Goal: Information Seeking & Learning: Check status

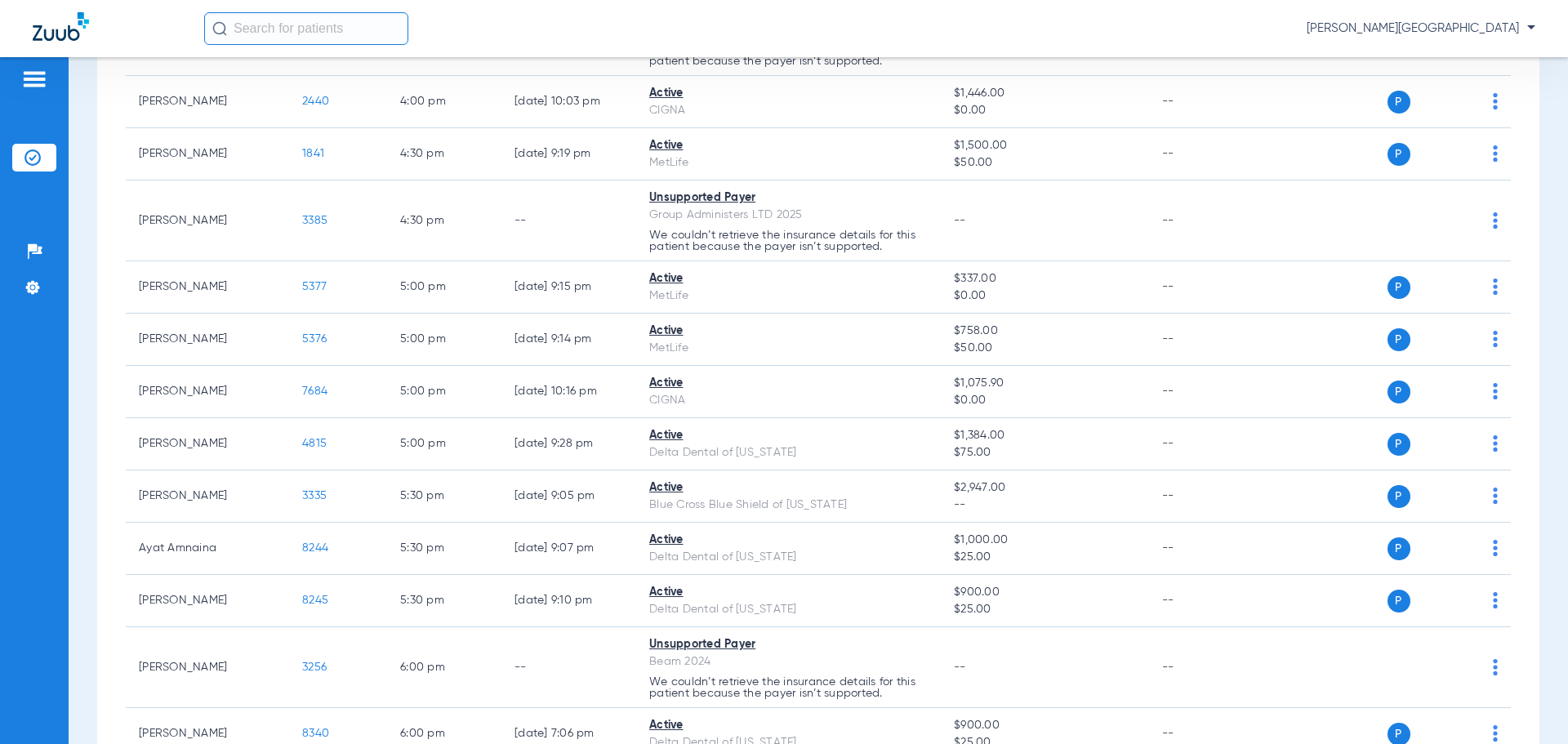
scroll to position [1622, 0]
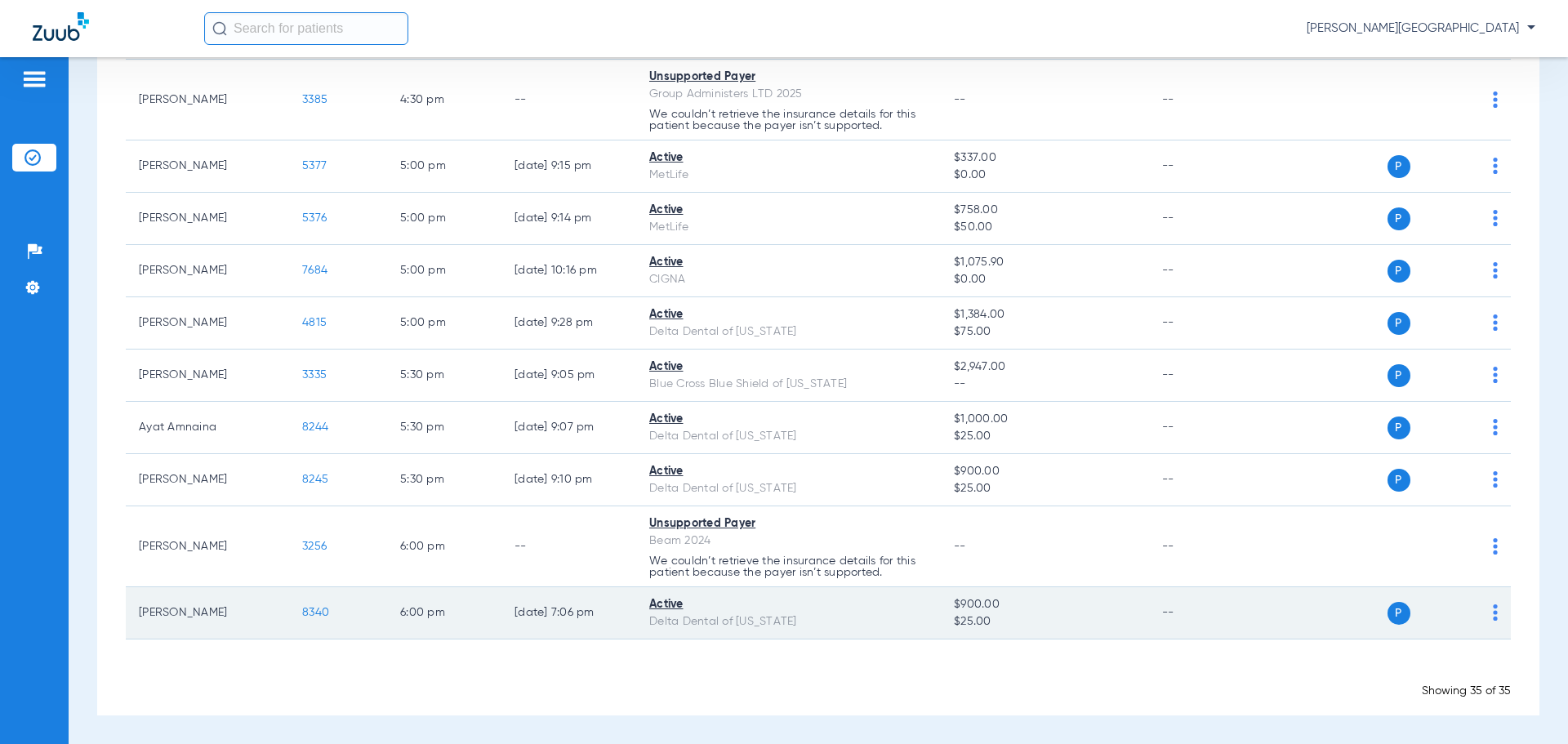
click at [322, 611] on span "8340" at bounding box center [316, 612] width 27 height 12
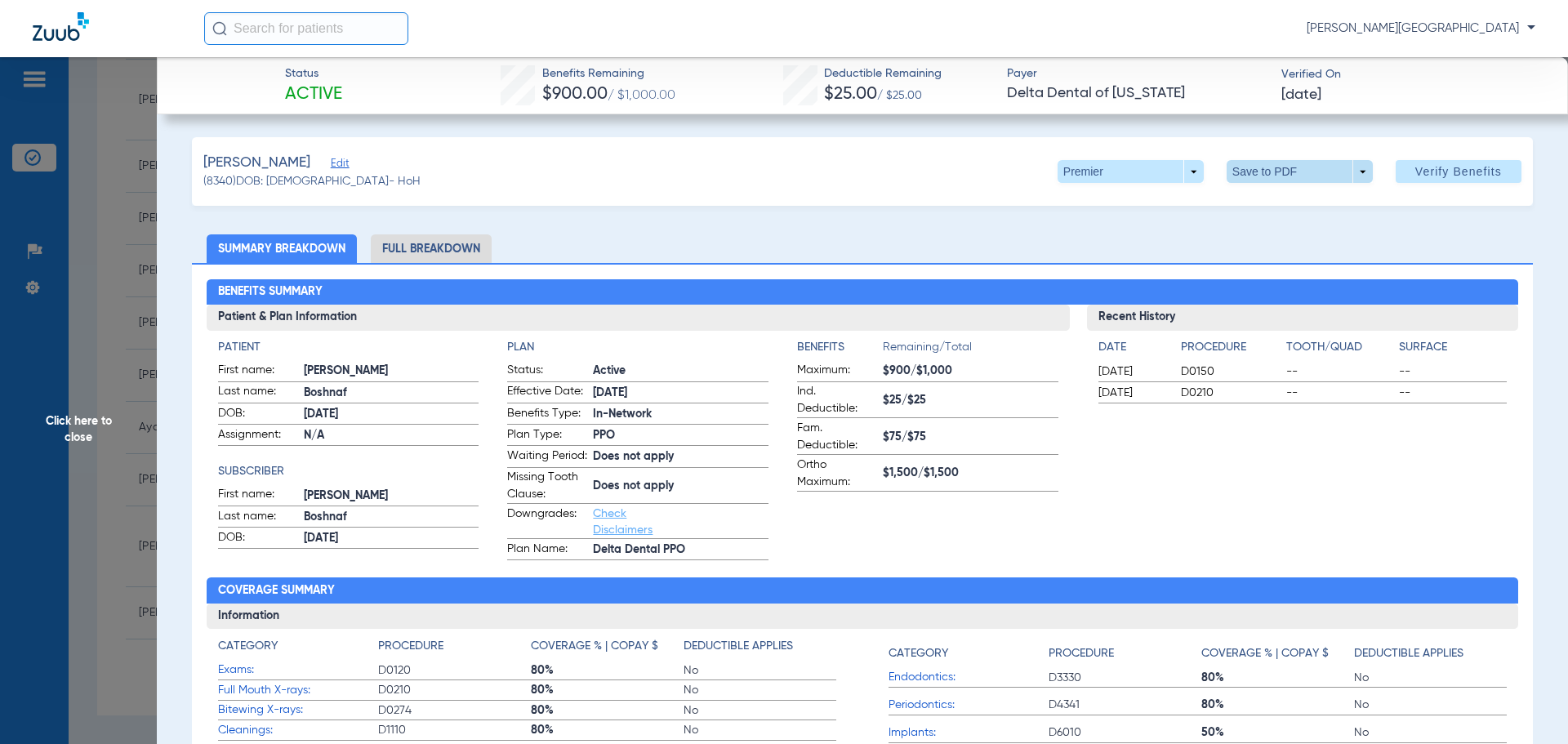
click at [1302, 170] on span at bounding box center [1299, 171] width 39 height 39
click at [1305, 202] on span "Save to PDF" at bounding box center [1293, 204] width 65 height 12
click at [91, 383] on span "Click here to close" at bounding box center [78, 429] width 157 height 744
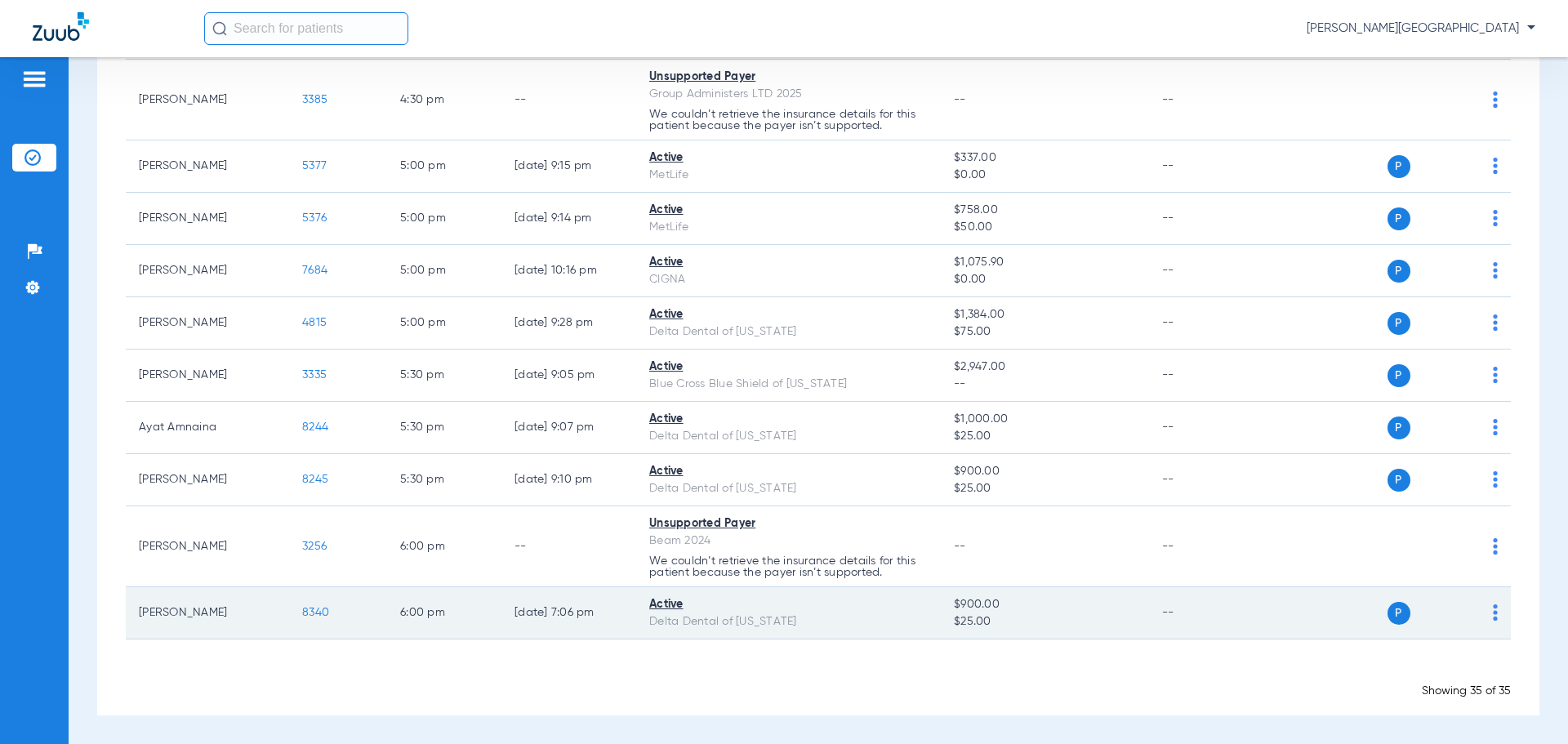
click at [314, 615] on span "8340" at bounding box center [316, 612] width 27 height 12
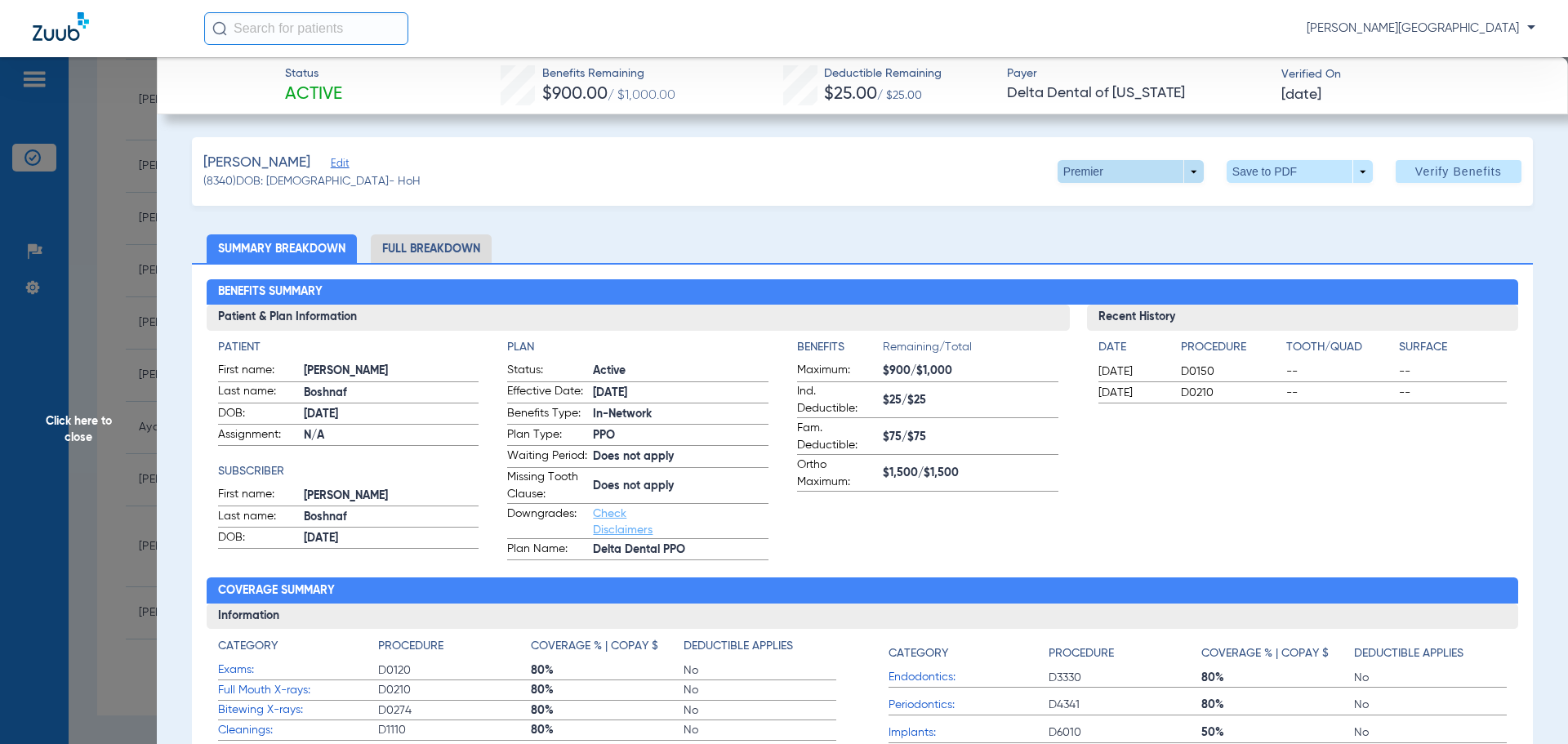
click at [1063, 176] on span at bounding box center [1130, 171] width 146 height 22
click at [960, 167] on div at bounding box center [784, 372] width 1568 height 744
click at [1064, 167] on span at bounding box center [1130, 171] width 146 height 22
click at [857, 156] on div at bounding box center [784, 372] width 1568 height 744
click at [87, 422] on span "Click here to close" at bounding box center [78, 429] width 157 height 744
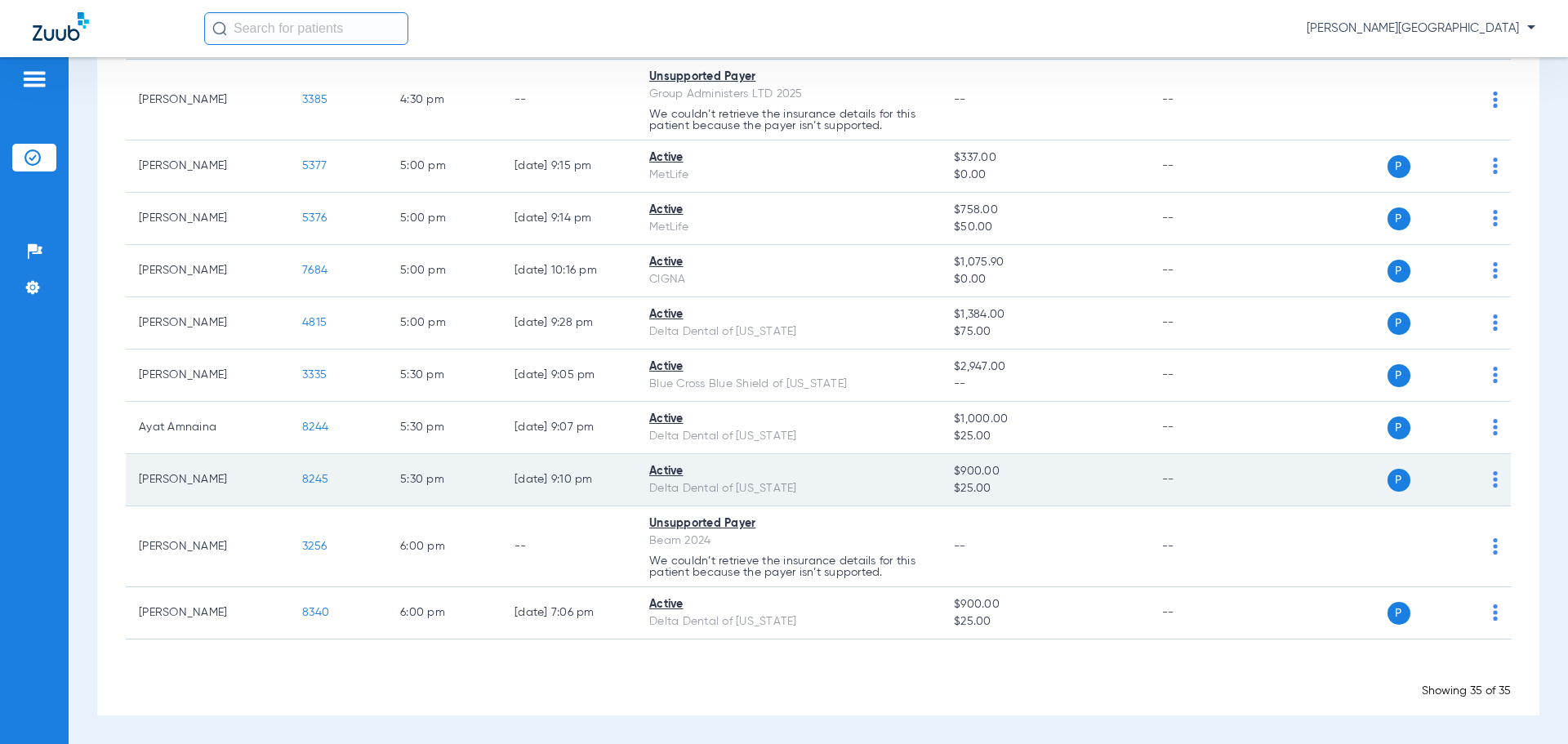
click at [314, 484] on span "8245" at bounding box center [315, 479] width 26 height 12
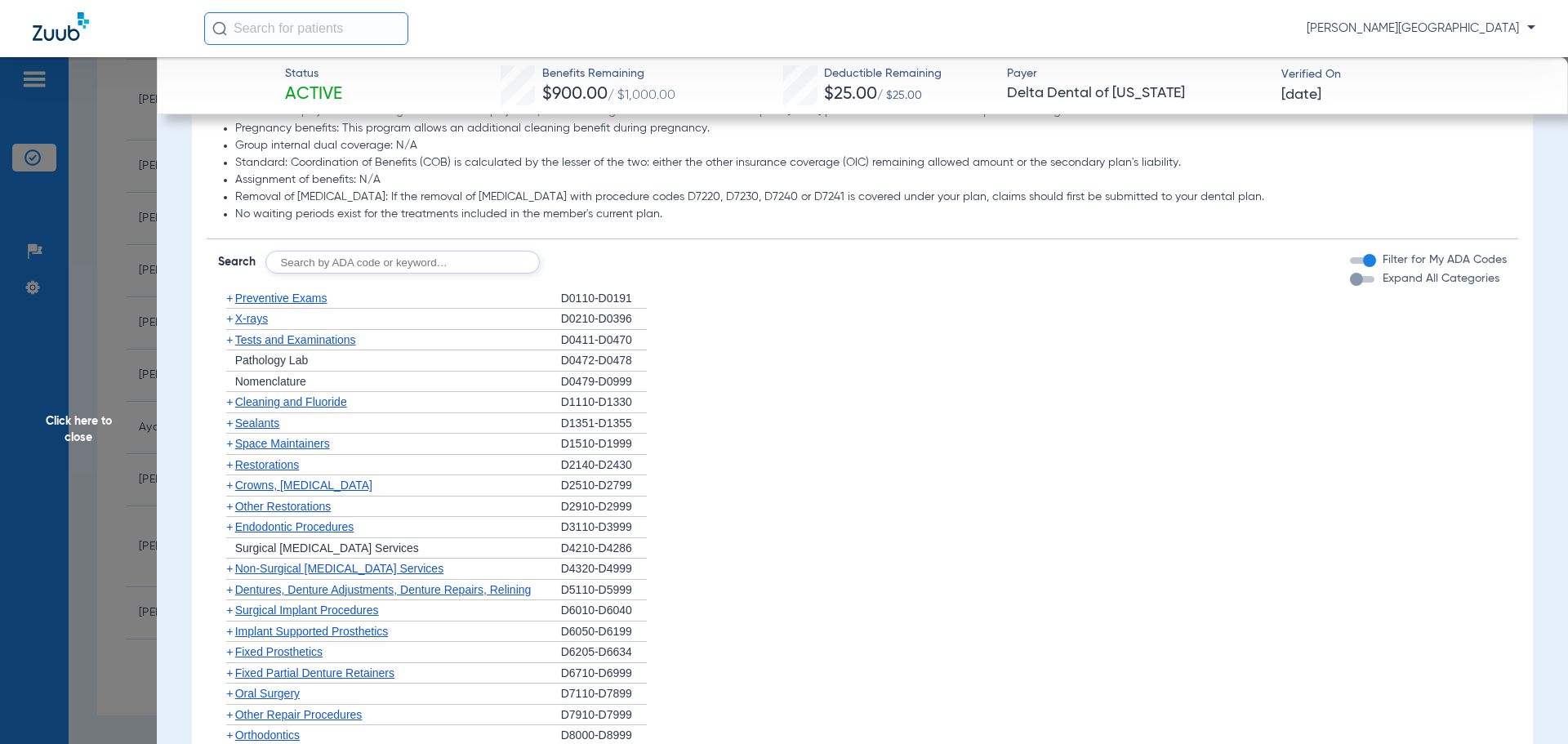
scroll to position [972, 0]
click at [477, 271] on input "text" at bounding box center [403, 259] width 274 height 22
type input "D0431"
click at [631, 271] on button "Search" at bounding box center [601, 259] width 65 height 22
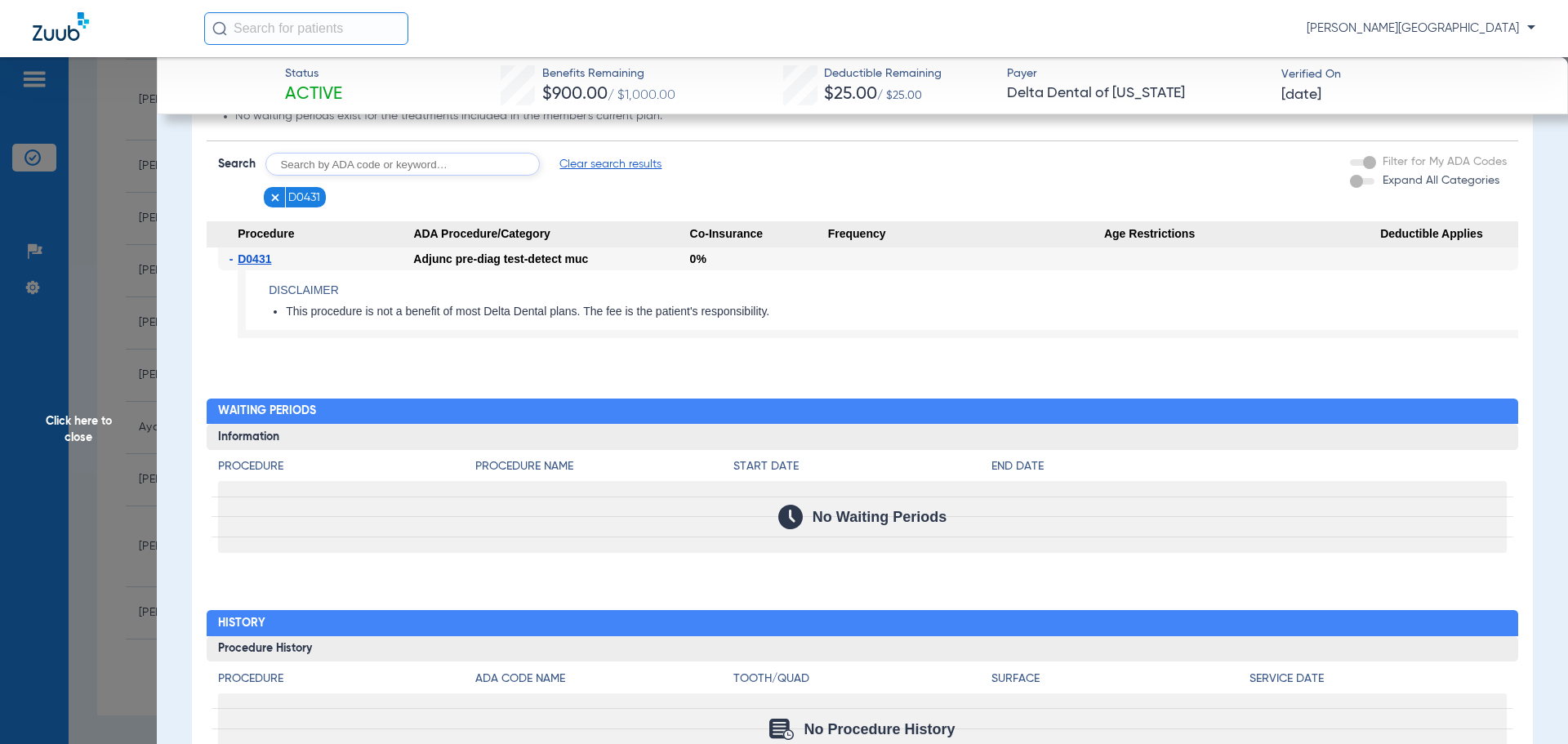
scroll to position [1077, 0]
